Goal: Task Accomplishment & Management: Complete application form

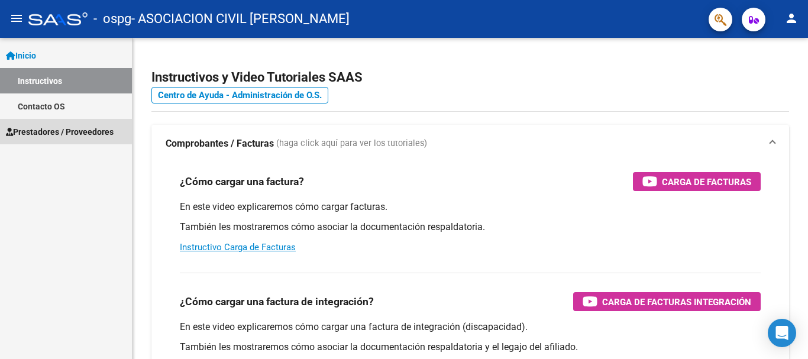
click at [58, 131] on span "Prestadores / Proveedores" at bounding box center [60, 131] width 108 height 13
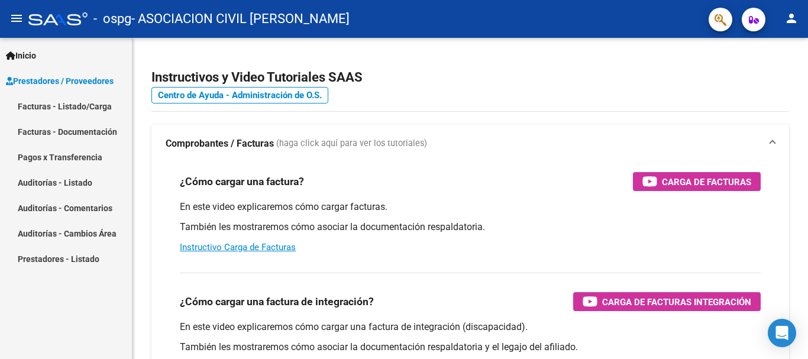
click at [64, 103] on link "Facturas - Listado/Carga" at bounding box center [66, 105] width 132 height 25
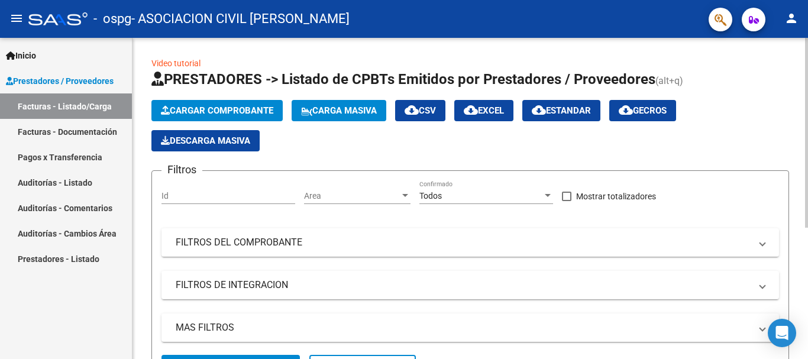
click at [249, 106] on span "Cargar Comprobante" at bounding box center [217, 110] width 112 height 11
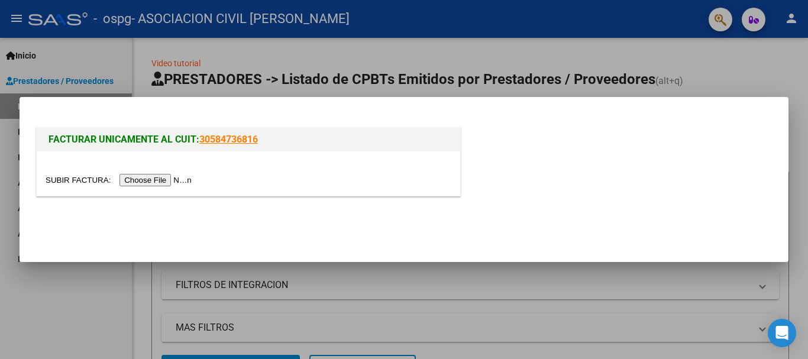
click at [186, 179] on input "file" at bounding box center [121, 180] width 150 height 12
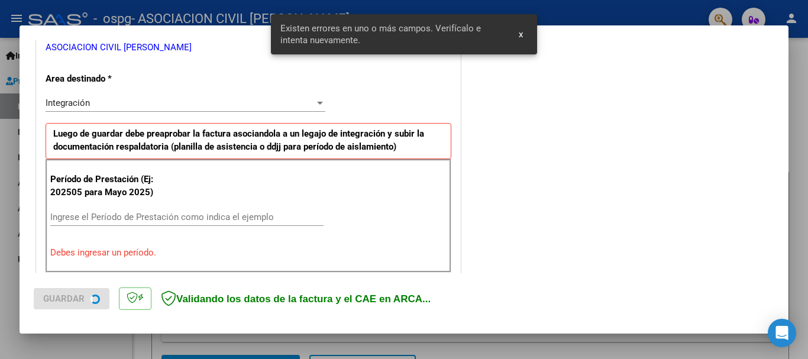
scroll to position [273, 0]
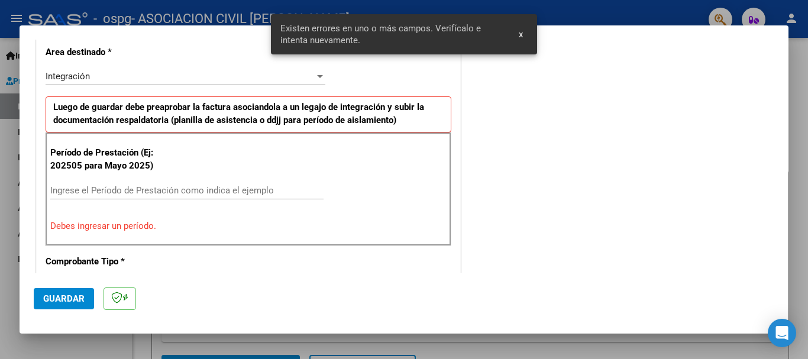
click at [516, 33] on button "x" at bounding box center [520, 34] width 23 height 21
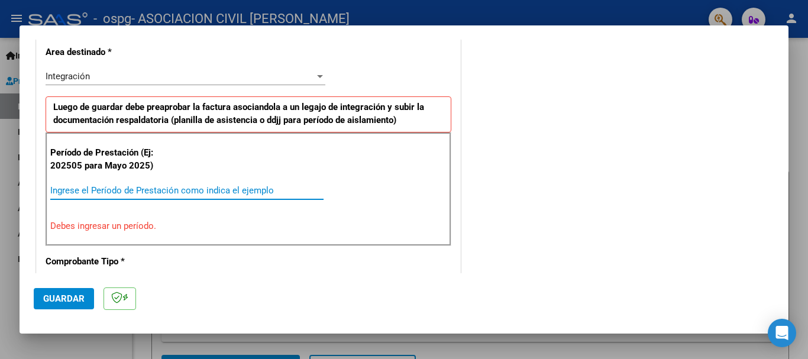
click at [138, 188] on input "Ingrese el Período de Prestación como indica el ejemplo" at bounding box center [186, 190] width 273 height 11
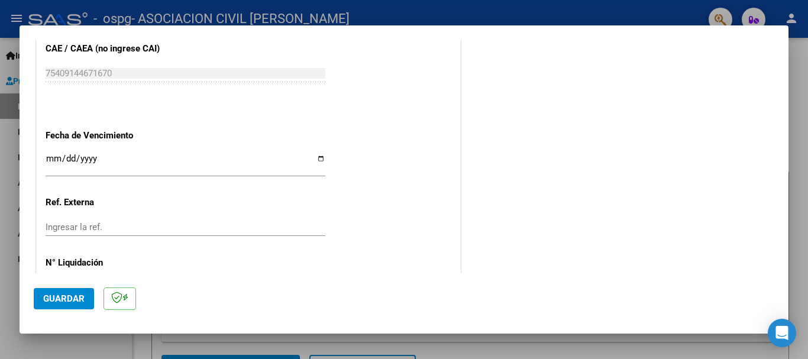
scroll to position [805, 0]
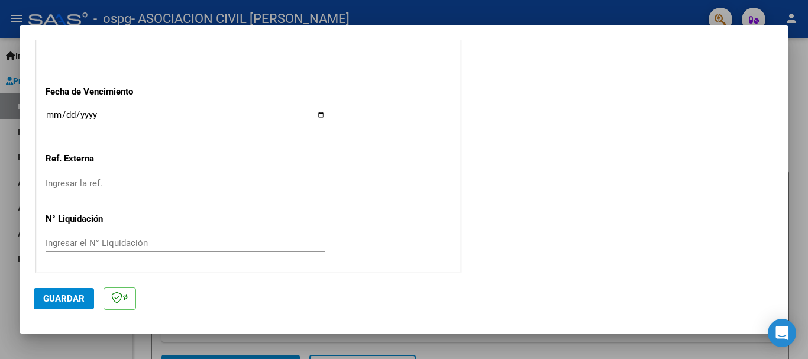
type input "202509"
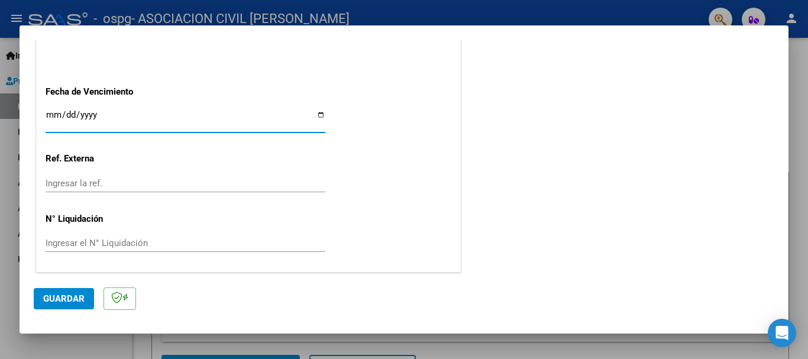
click at [321, 116] on input "Ingresar la fecha" at bounding box center [186, 119] width 280 height 19
type input "[DATE]"
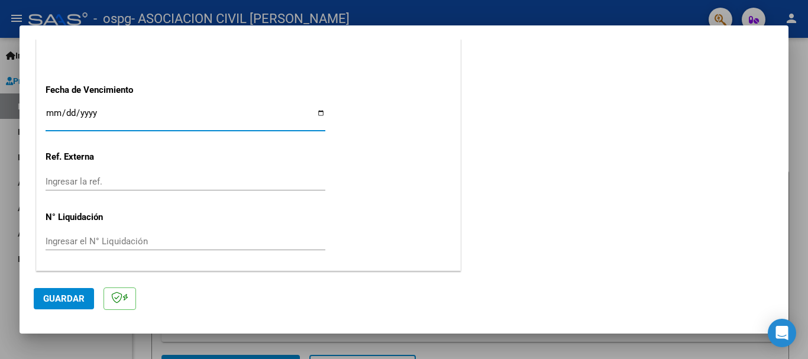
click at [71, 300] on span "Guardar" at bounding box center [63, 298] width 41 height 11
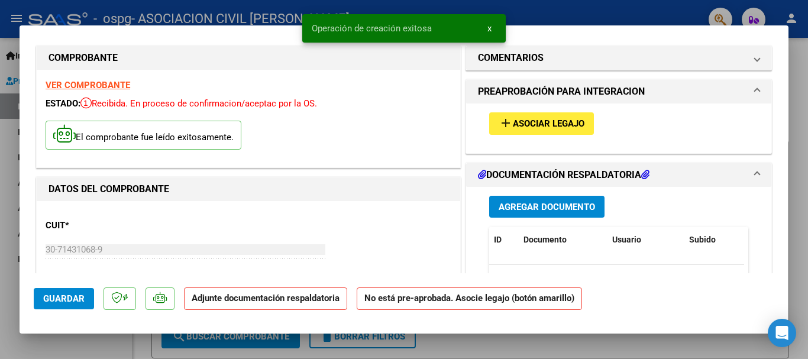
scroll to position [0, 0]
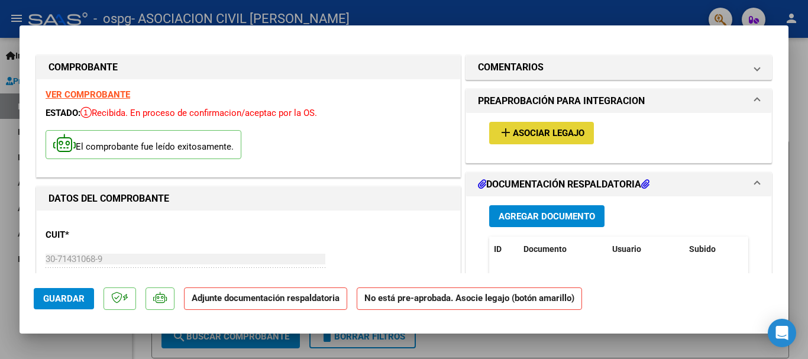
click at [542, 136] on span "Asociar Legajo" at bounding box center [549, 133] width 72 height 11
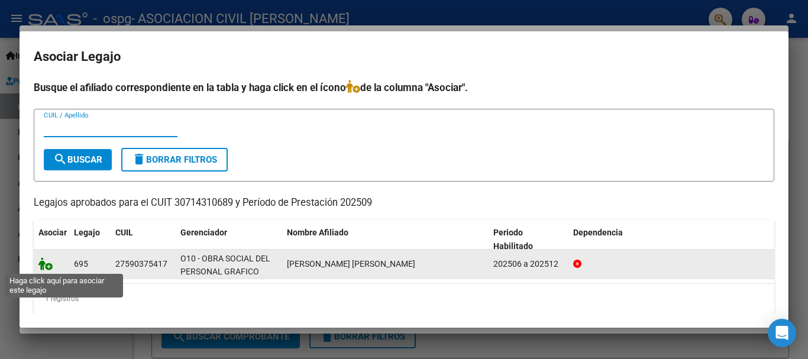
click at [47, 262] on icon at bounding box center [45, 263] width 14 height 13
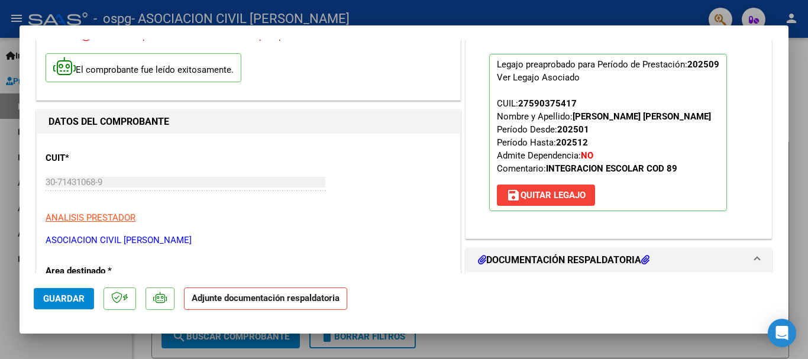
scroll to position [118, 0]
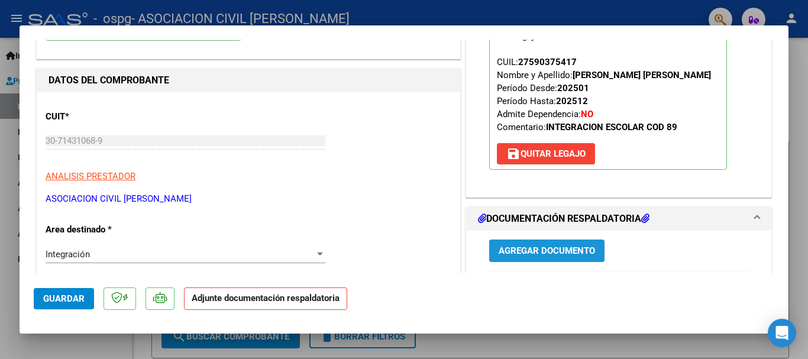
click at [527, 247] on span "Agregar Documento" at bounding box center [547, 251] width 96 height 11
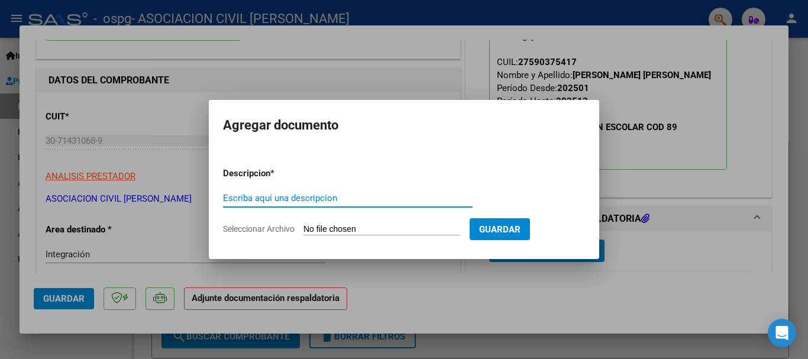
click at [284, 198] on input "Escriba aquí una descripcion" at bounding box center [348, 198] width 250 height 11
type input "Asistencia"
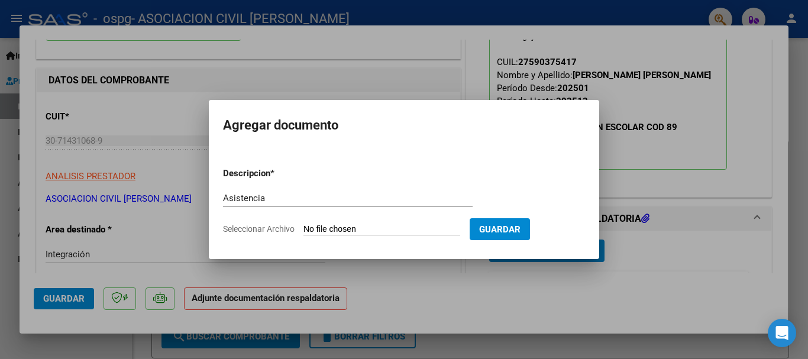
click at [313, 226] on input "Seleccionar Archivo" at bounding box center [381, 229] width 157 height 11
type input "C:\fakepath\Asistencia.pdf"
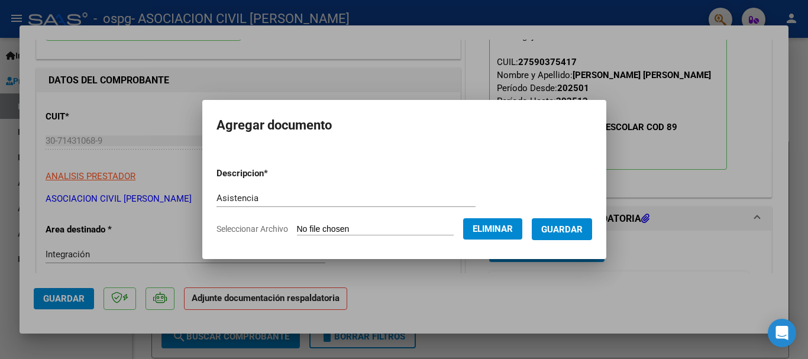
click at [568, 226] on span "Guardar" at bounding box center [561, 229] width 41 height 11
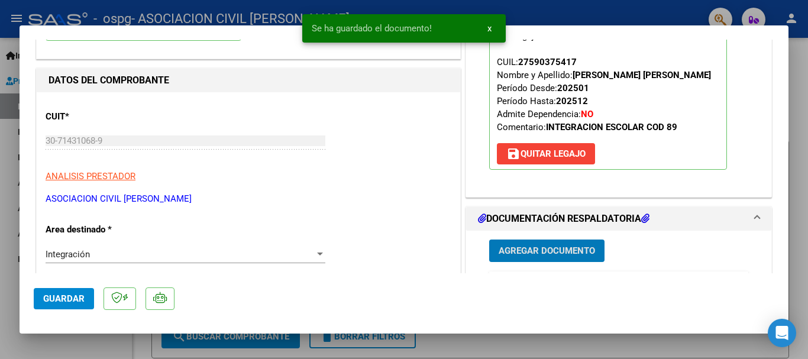
click at [543, 253] on span "Agregar Documento" at bounding box center [547, 251] width 96 height 11
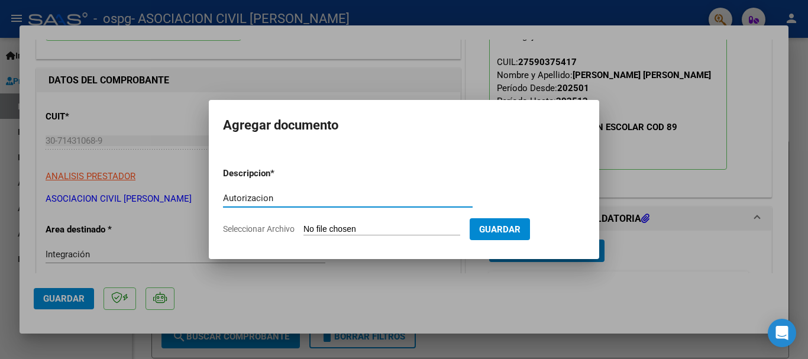
type input "Autorizacion"
click at [258, 225] on span "Seleccionar Archivo" at bounding box center [259, 228] width 72 height 9
click at [303, 225] on input "Seleccionar Archivo" at bounding box center [381, 229] width 157 height 11
type input "C:\fakepath\AUTORIZACIONES 2025.odt1.odt2.odt1.odt3-1.pdf"
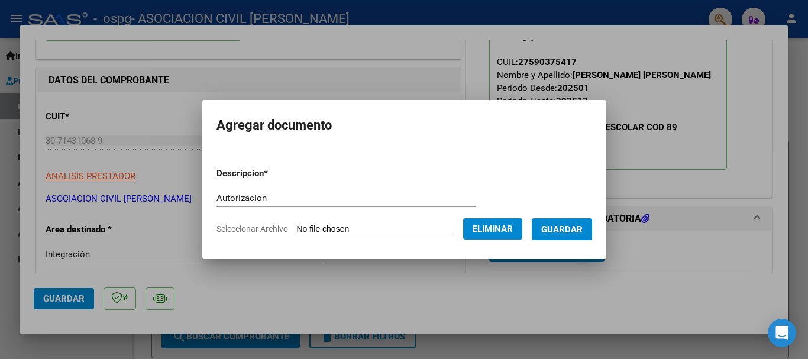
click at [571, 232] on span "Guardar" at bounding box center [561, 229] width 41 height 11
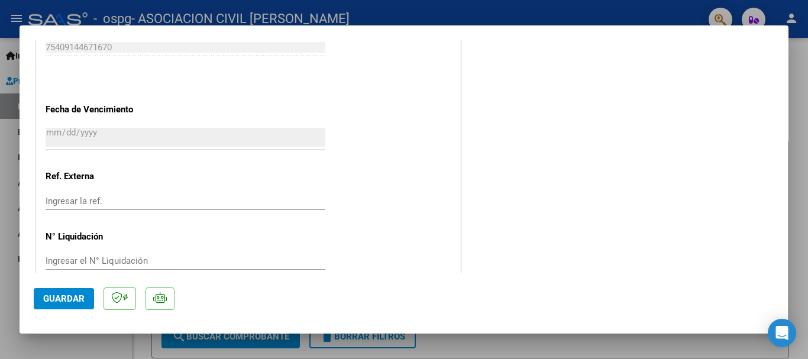
scroll to position [825, 0]
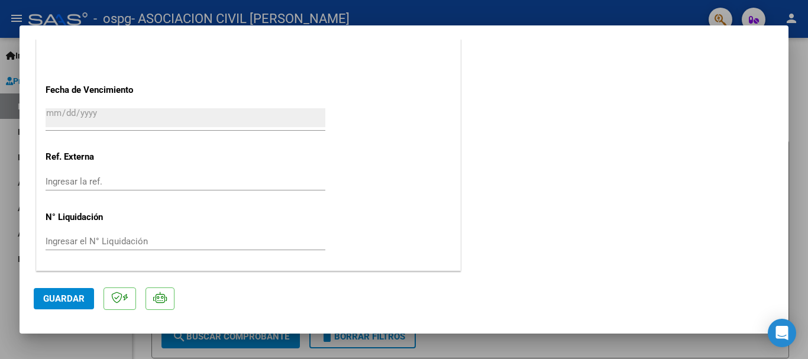
click at [71, 295] on span "Guardar" at bounding box center [63, 298] width 41 height 11
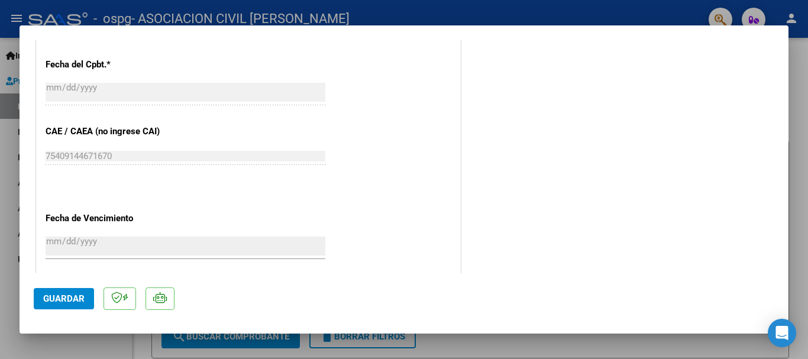
scroll to position [529, 0]
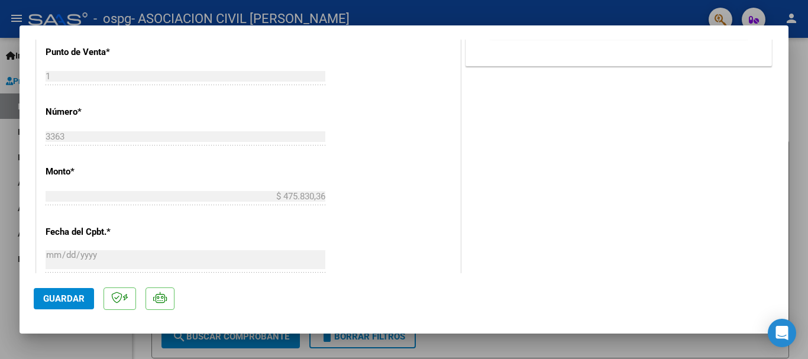
drag, startPoint x: 432, startPoint y: 228, endPoint x: 425, endPoint y: 300, distance: 73.1
click at [433, 231] on div "CUIT * 30-71431068-9 Ingresar CUIT ANALISIS PRESTADOR ASOCIACION CIVIL [PERSON_…" at bounding box center [248, 123] width 423 height 885
click at [796, 83] on div at bounding box center [404, 179] width 808 height 359
type input "$ 0,00"
